Goal: Information Seeking & Learning: Learn about a topic

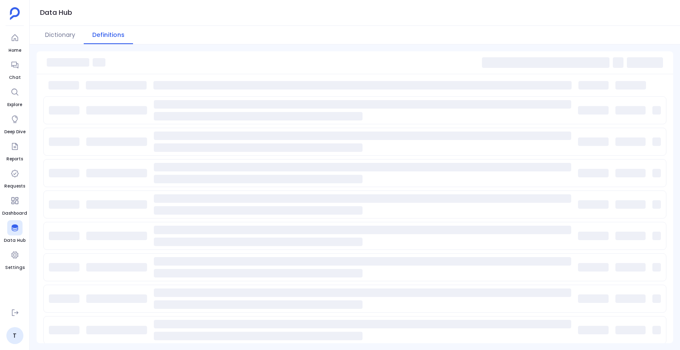
click at [17, 232] on div at bounding box center [14, 227] width 15 height 15
click at [62, 36] on button "Dictionary" at bounding box center [60, 35] width 47 height 18
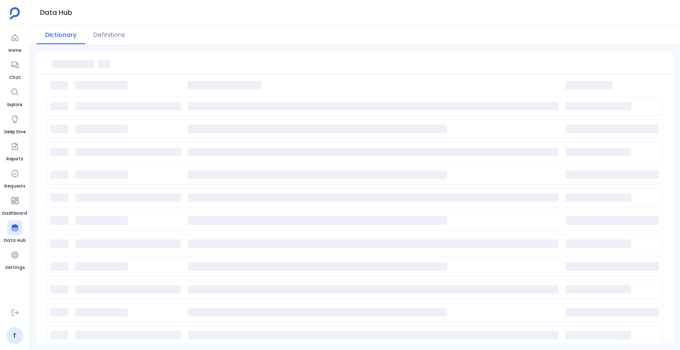
click at [54, 35] on button "Dictionary" at bounding box center [61, 35] width 48 height 18
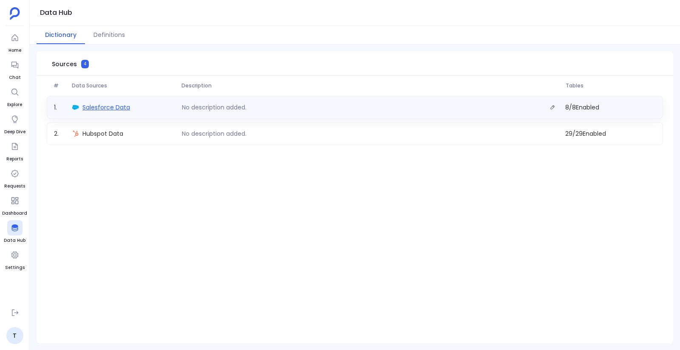
click at [98, 107] on span "Salesforce Data" at bounding box center [106, 107] width 48 height 8
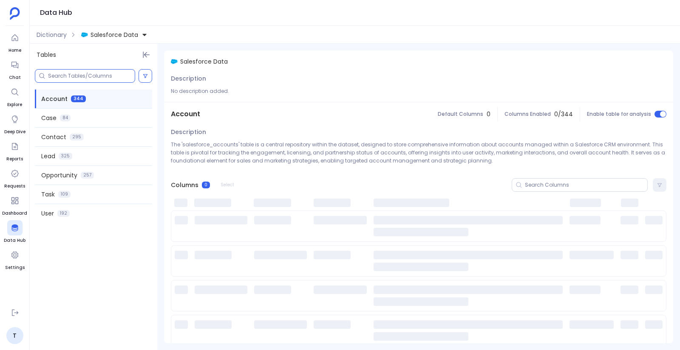
click at [98, 75] on input at bounding box center [91, 76] width 87 height 7
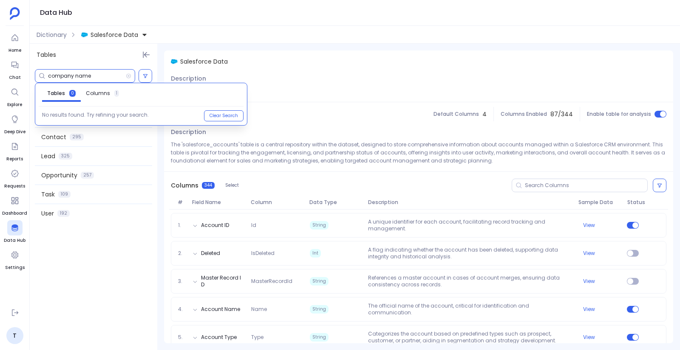
click at [77, 74] on input "company name" at bounding box center [87, 76] width 78 height 7
type input "company name"
click at [97, 94] on span "Columns" at bounding box center [98, 93] width 24 height 7
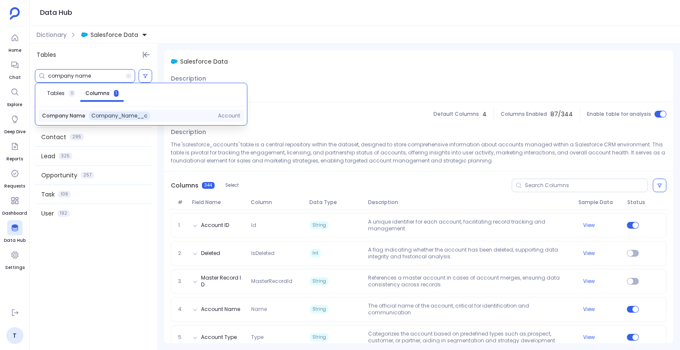
click at [81, 118] on span "Company Name" at bounding box center [63, 116] width 43 height 7
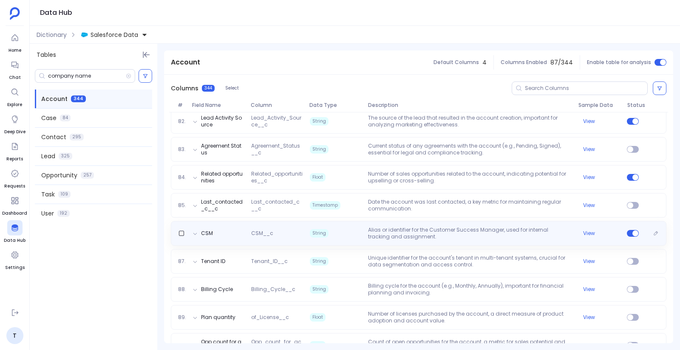
scroll to position [2635, 0]
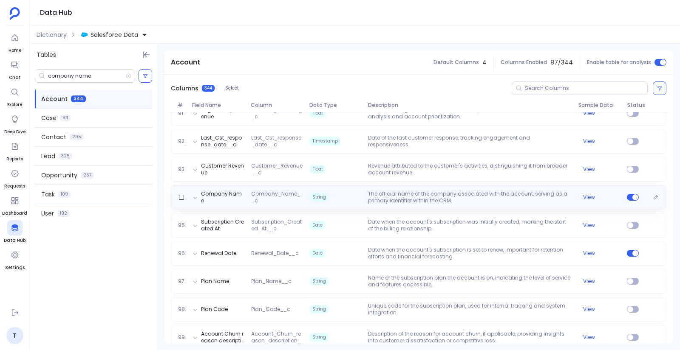
click at [450, 198] on p "The official name of the company associated with the account, serving as a prim…" at bounding box center [469, 198] width 210 height 14
